Goal: Task Accomplishment & Management: Use online tool/utility

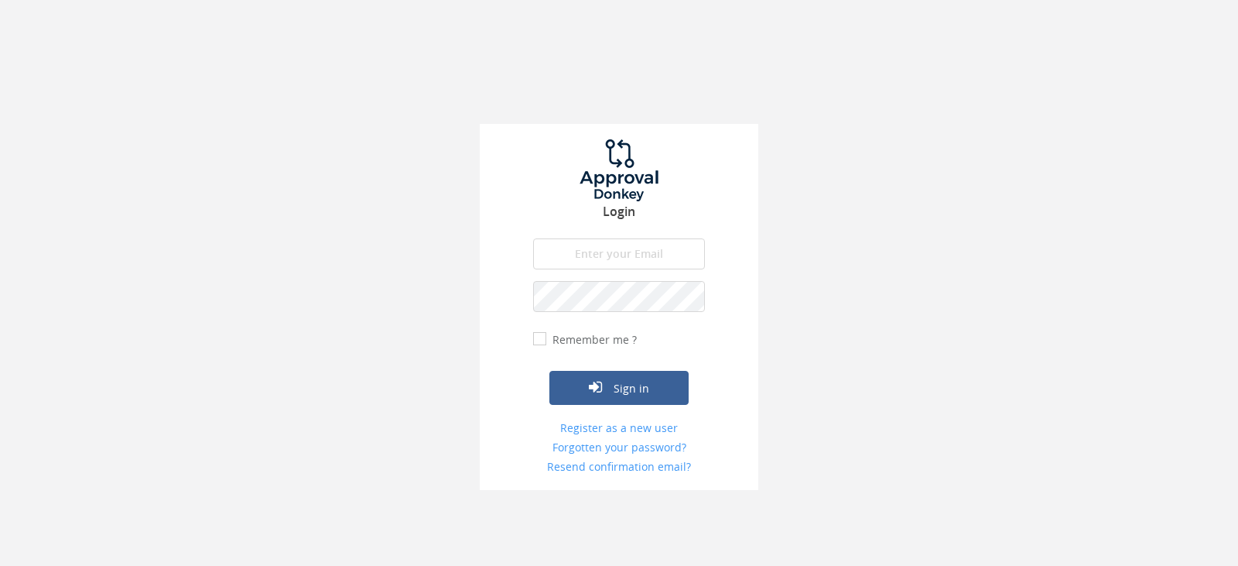
click at [607, 245] on input "email" at bounding box center [619, 253] width 172 height 31
type input "[EMAIL_ADDRESS][DOMAIN_NAME]"
click at [549, 371] on button "Sign in" at bounding box center [618, 388] width 139 height 34
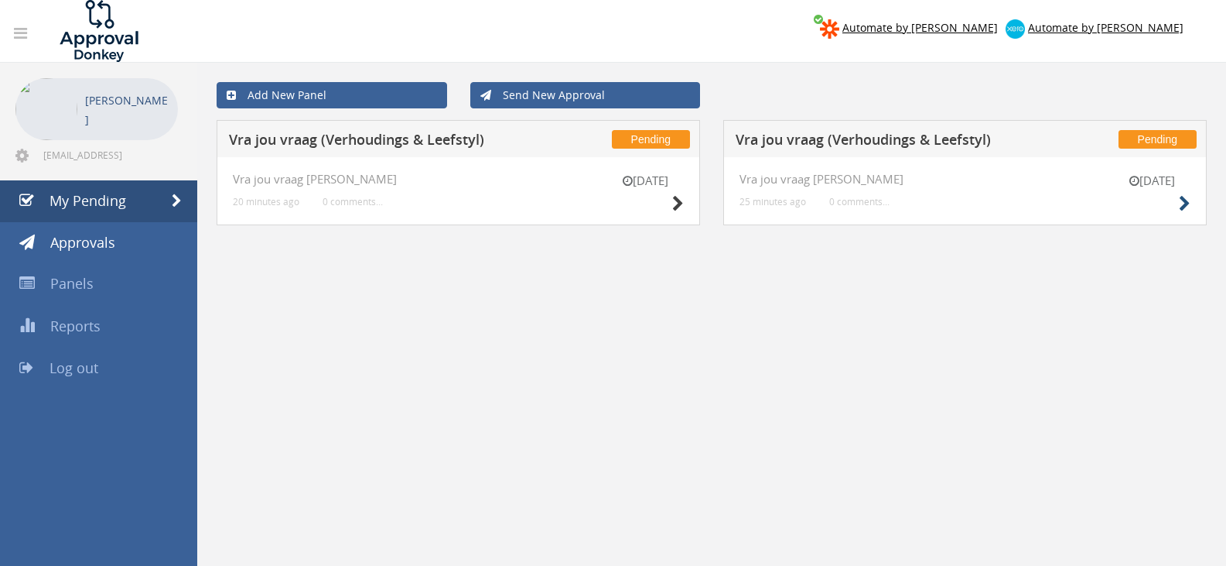
drag, startPoint x: 1174, startPoint y: 205, endPoint x: 1182, endPoint y: 203, distance: 8.7
click at [1175, 205] on div "[DATE]" at bounding box center [1151, 195] width 77 height 44
click at [1182, 203] on icon at bounding box center [1185, 204] width 12 height 16
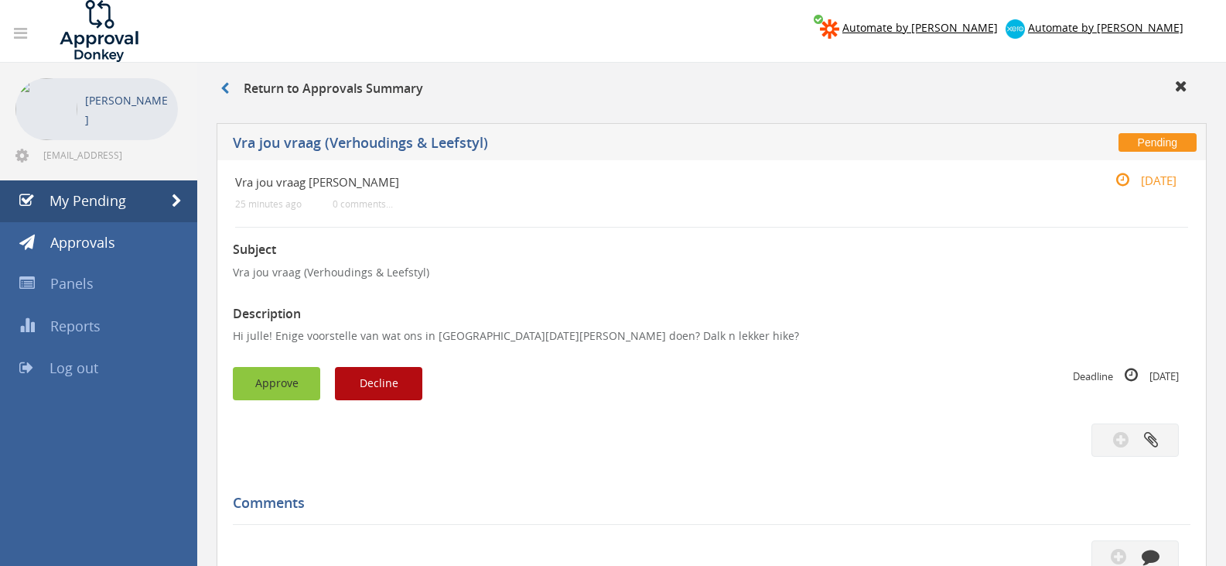
click at [313, 381] on button "Approve" at bounding box center [276, 383] width 87 height 33
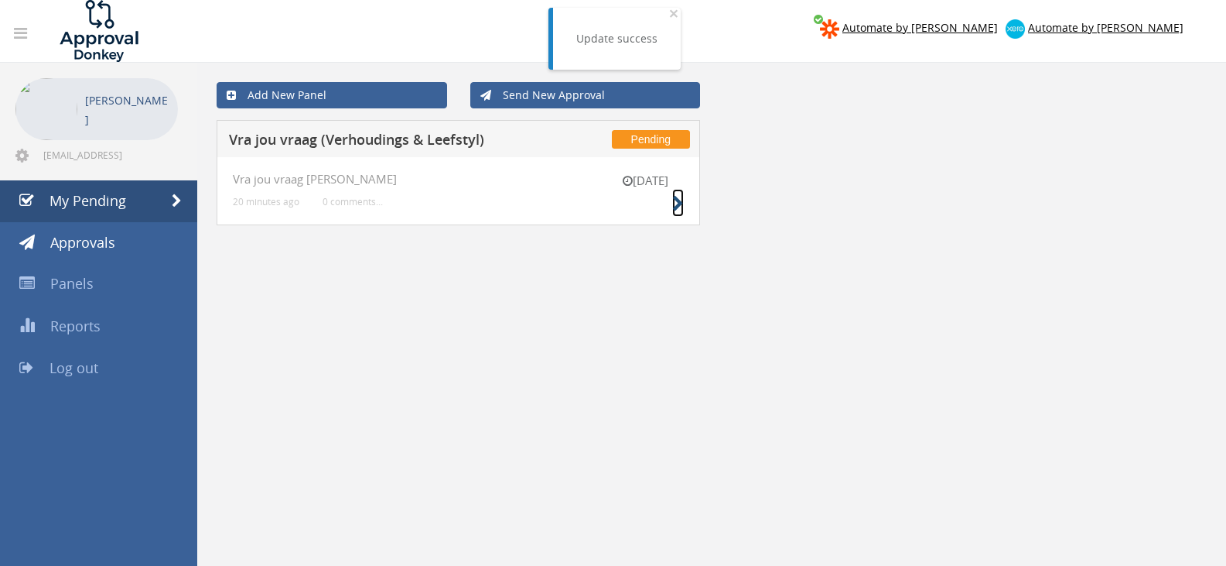
click at [682, 205] on icon at bounding box center [678, 204] width 12 height 16
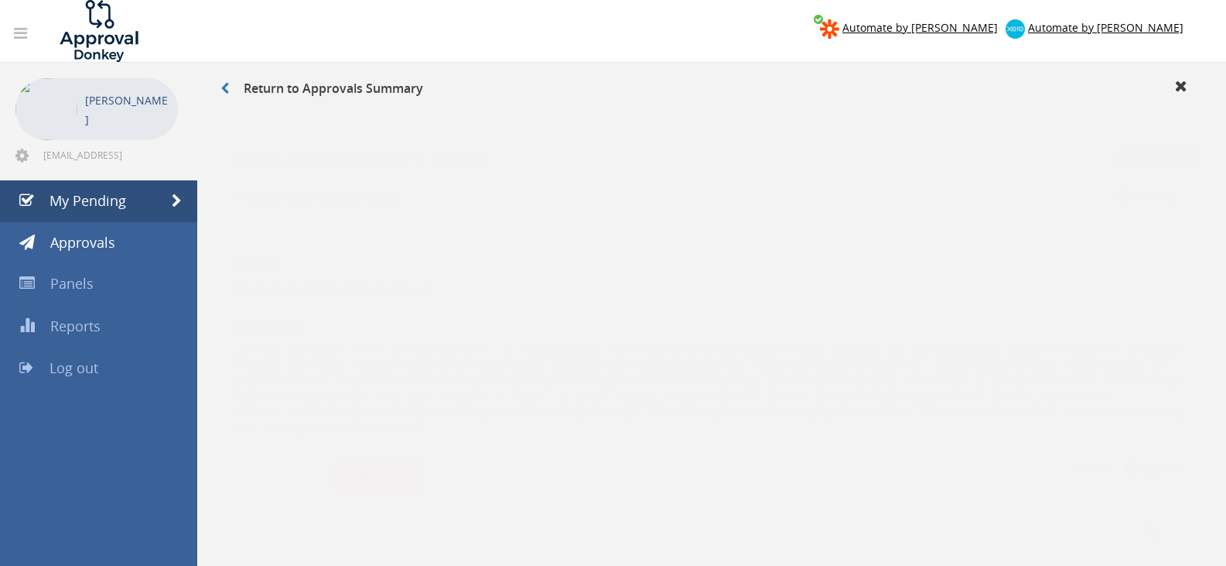
click at [401, 445] on button "Decline" at bounding box center [378, 460] width 87 height 33
